Goal: Navigation & Orientation: Understand site structure

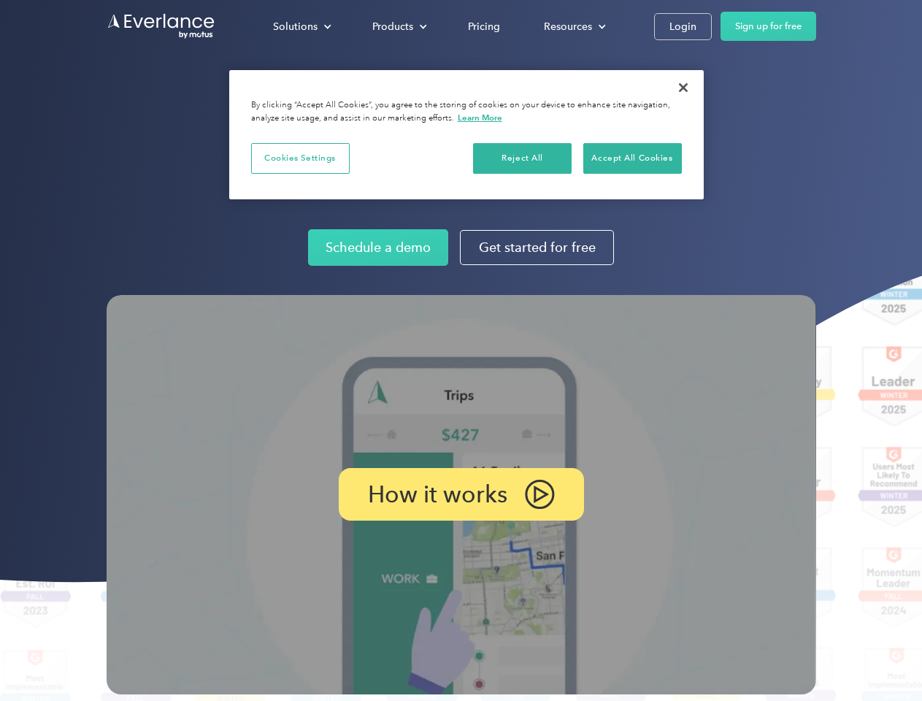
click at [461, 350] on img at bounding box center [461, 494] width 709 height 399
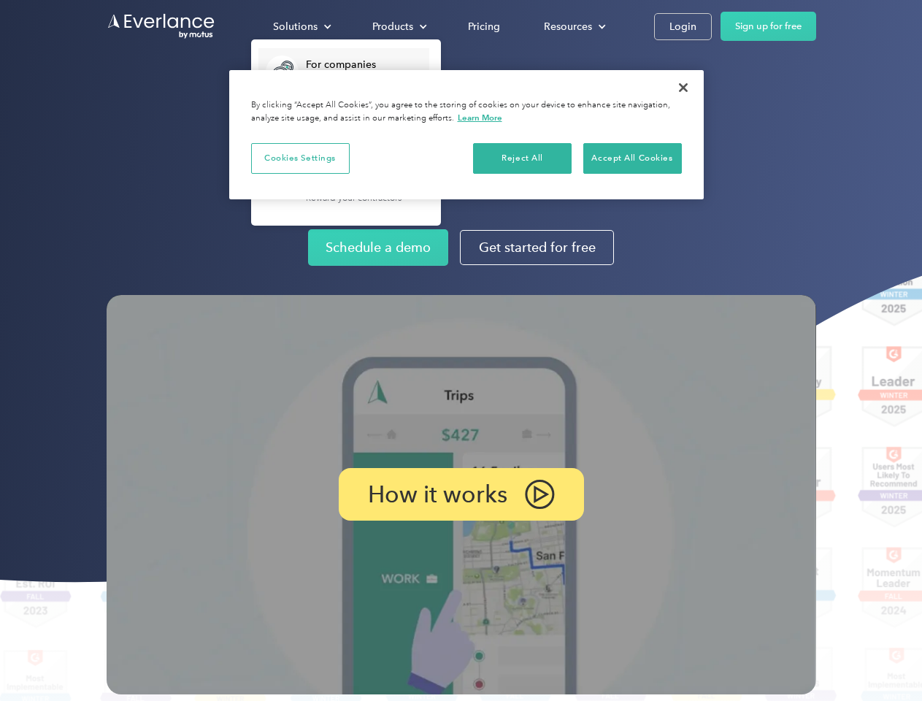
click at [301, 26] on div "Solutions" at bounding box center [295, 27] width 45 height 18
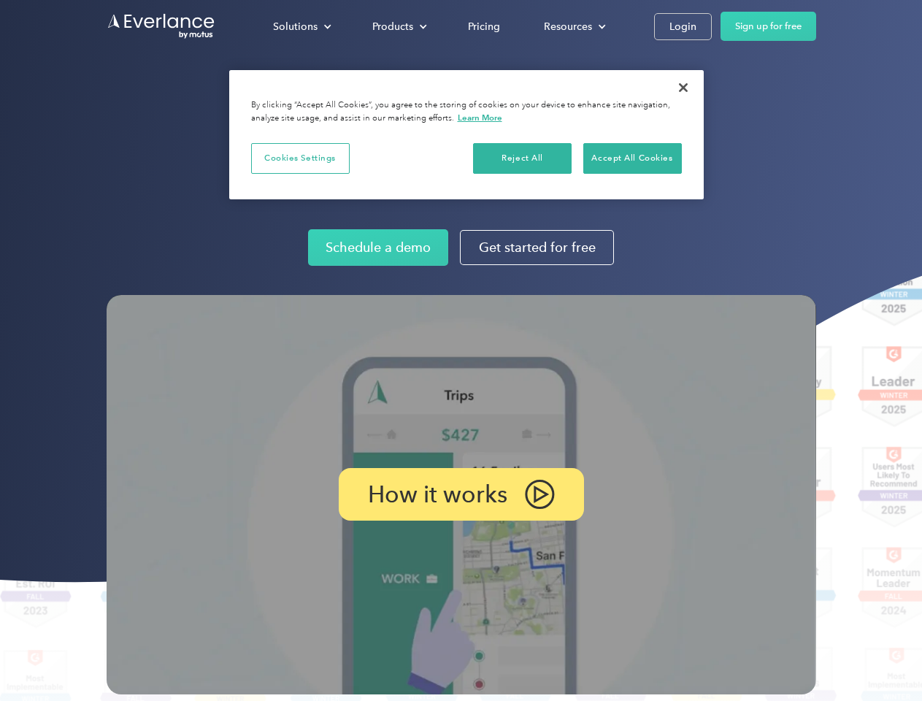
click at [398, 26] on div "Products" at bounding box center [392, 27] width 41 height 18
click at [573, 26] on div "Resources" at bounding box center [568, 27] width 48 height 18
click at [461, 494] on p "How it works" at bounding box center [437, 494] width 139 height 18
click at [300, 158] on button "Cookies Settings" at bounding box center [300, 158] width 99 height 31
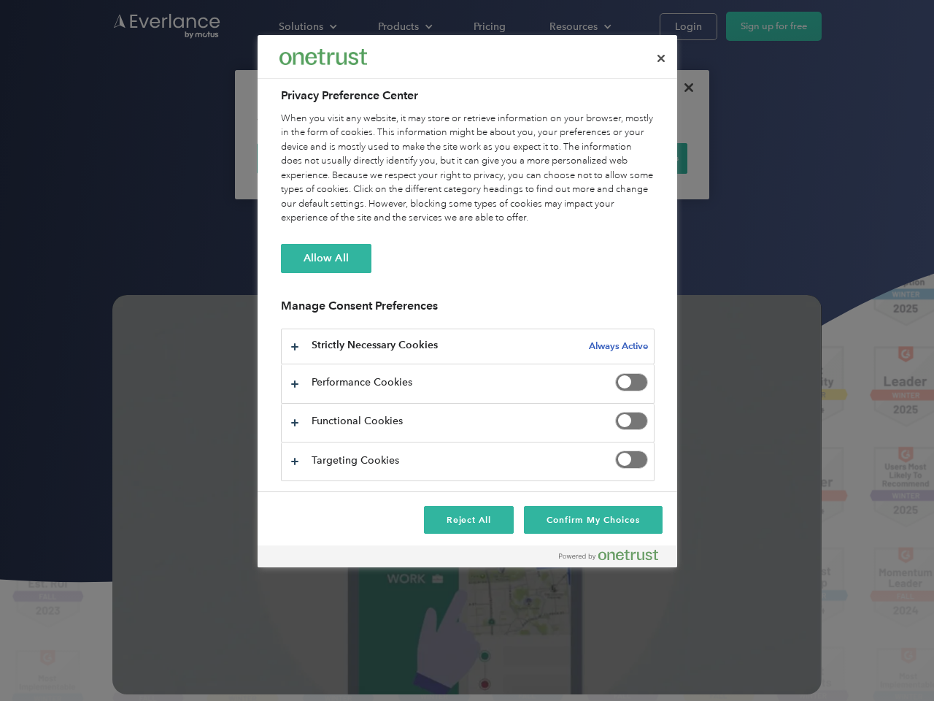
click at [523, 158] on div "When you visit any website, it may store or retrieve information on your browse…" at bounding box center [468, 169] width 374 height 114
click at [632, 158] on div "When you visit any website, it may store or retrieve information on your browse…" at bounding box center [468, 169] width 374 height 114
click at [683, 88] on div at bounding box center [467, 350] width 934 height 701
